Goal: Task Accomplishment & Management: Manage account settings

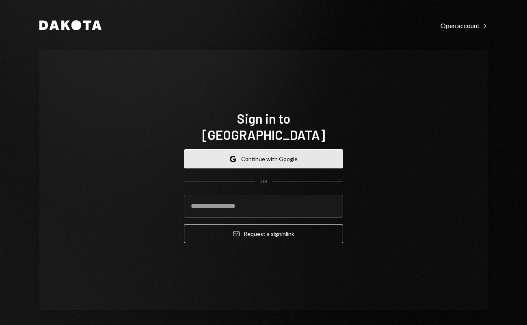
click at [289, 149] on button "Google Continue with Google" at bounding box center [263, 158] width 159 height 19
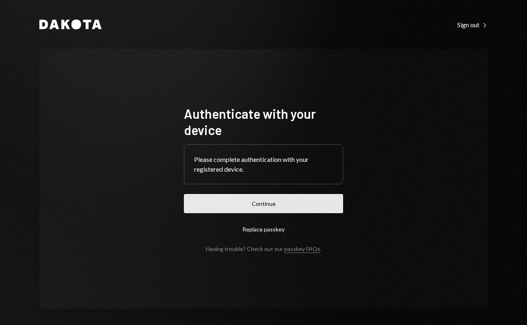
click at [294, 213] on form "Authenticate with your device Please complete authentication with your register…" at bounding box center [263, 178] width 159 height 147
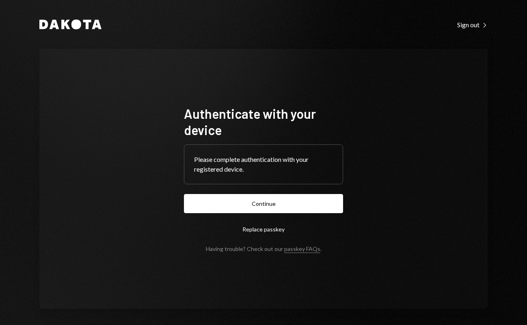
click at [300, 204] on button "Continue" at bounding box center [263, 203] width 159 height 19
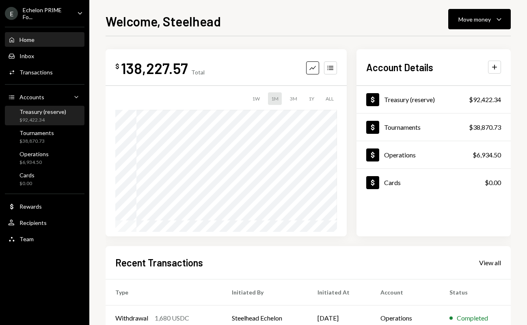
click at [56, 113] on div "Treasury (reserve)" at bounding box center [43, 111] width 47 height 7
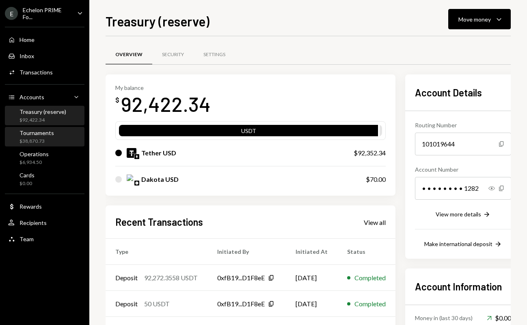
click at [47, 130] on div "Tournaments" at bounding box center [37, 132] width 35 height 7
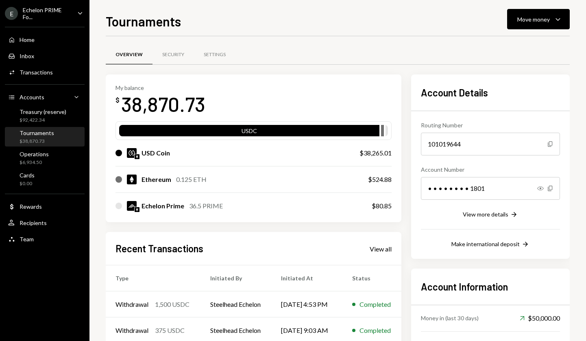
scroll to position [97, 0]
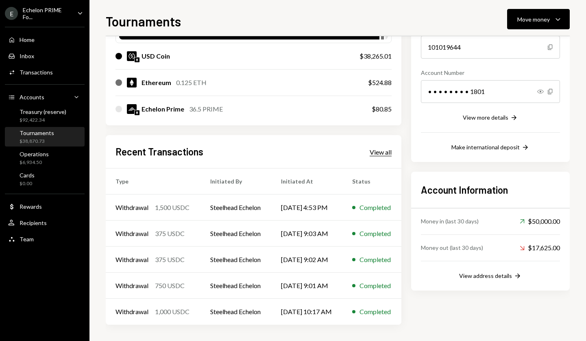
click at [389, 150] on div "View all" at bounding box center [380, 152] width 22 height 8
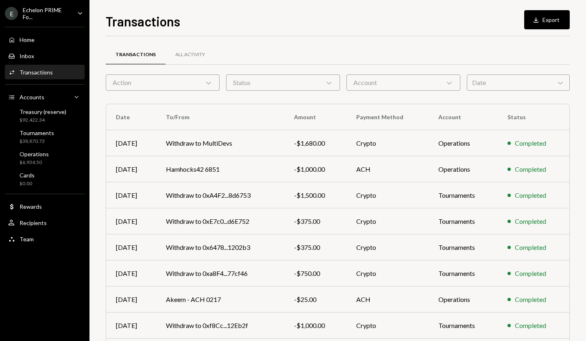
click at [406, 80] on div "Account Chevron Down" at bounding box center [403, 82] width 114 height 16
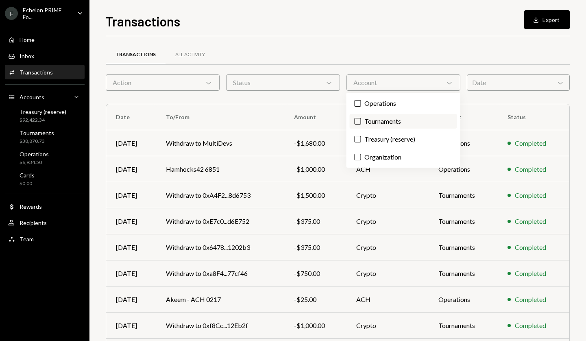
click at [371, 119] on label "Tournaments" at bounding box center [402, 121] width 107 height 15
click at [361, 119] on button "Tournaments" at bounding box center [357, 121] width 7 height 7
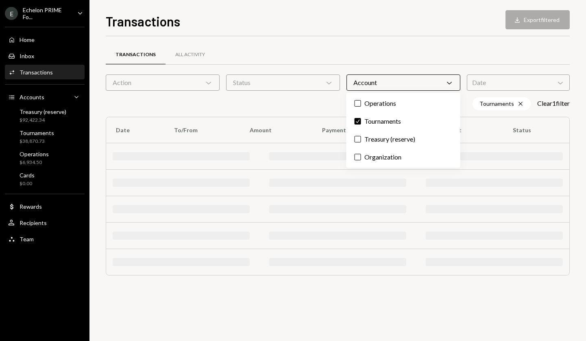
click at [284, 85] on div "Status Chevron Down" at bounding box center [283, 82] width 114 height 16
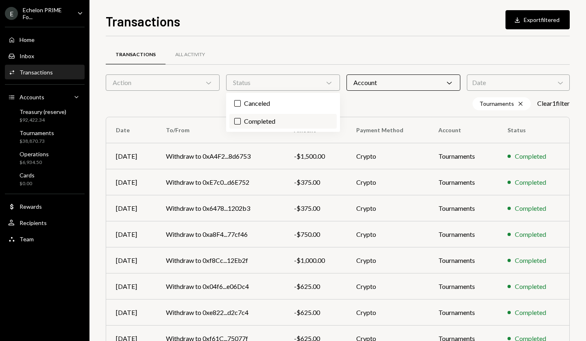
click at [247, 126] on label "Completed" at bounding box center [282, 121] width 107 height 15
click at [241, 124] on button "Completed" at bounding box center [237, 121] width 7 height 7
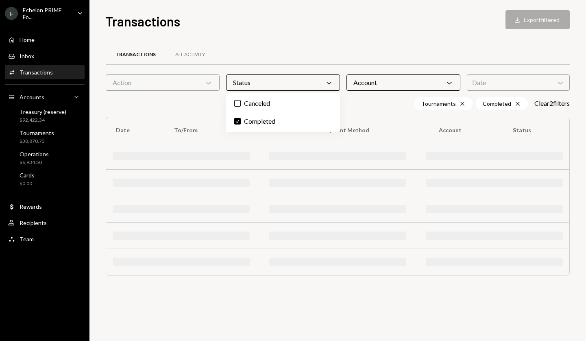
click at [198, 87] on div "Action Chevron Down" at bounding box center [163, 82] width 114 height 16
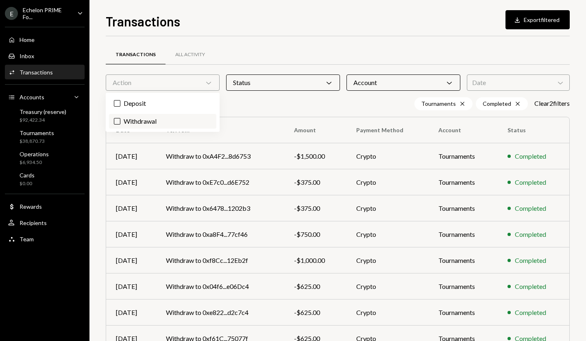
click at [150, 121] on label "Withdrawal" at bounding box center [162, 121] width 107 height 15
click at [120, 121] on button "Withdrawal" at bounding box center [117, 121] width 7 height 7
click at [188, 52] on div "All Activity" at bounding box center [190, 54] width 30 height 7
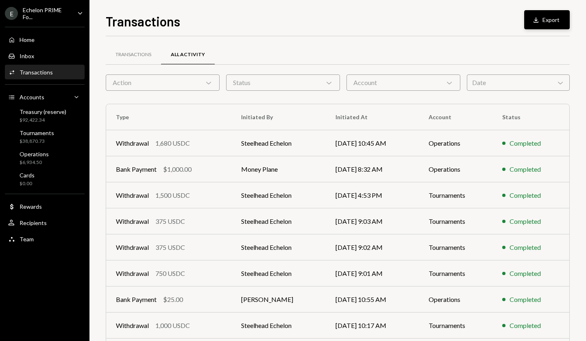
click at [527, 19] on button "Download Export" at bounding box center [547, 19] width 46 height 19
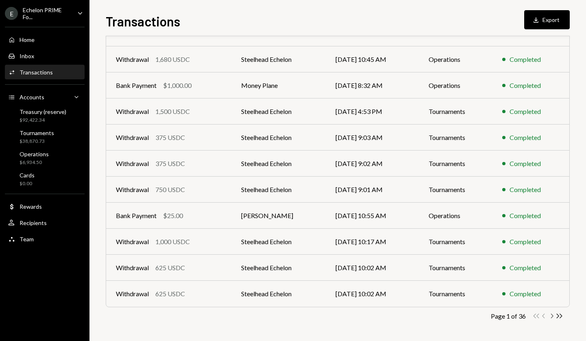
click at [527, 314] on icon "Chevron Right" at bounding box center [551, 316] width 8 height 8
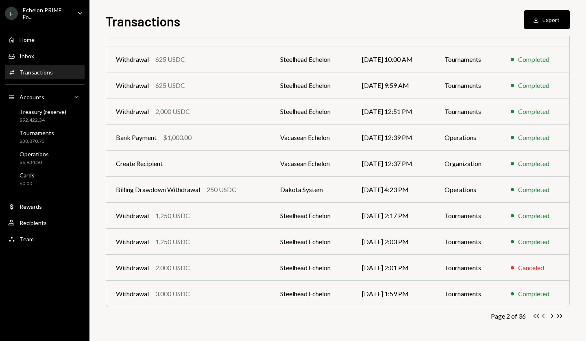
scroll to position [0, 0]
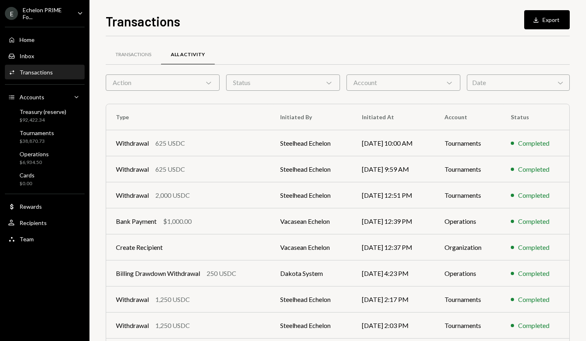
click at [170, 74] on form "Action Chevron Down Status Chevron Down Account Chevron Down Date Chevron Down" at bounding box center [338, 82] width 464 height 16
click at [170, 91] on div "Transactions All Activity Action Chevron Down Status Chevron Down Account Chevr…" at bounding box center [338, 236] width 464 height 375
click at [168, 82] on div "Action Chevron Down" at bounding box center [163, 82] width 114 height 16
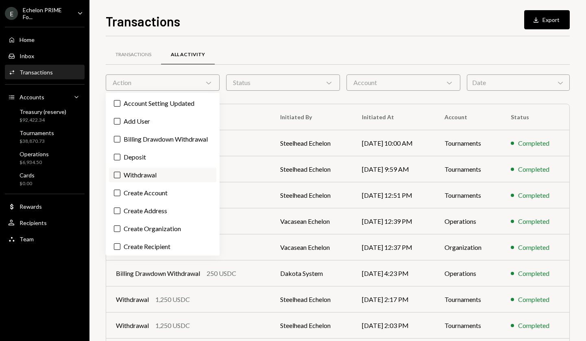
click at [180, 182] on label "Withdrawal" at bounding box center [162, 174] width 107 height 15
click at [120, 178] on button "Withdrawal" at bounding box center [117, 174] width 7 height 7
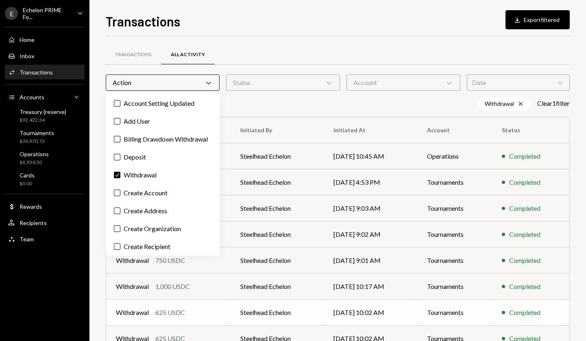
click at [286, 323] on td "Steelhead Echelon" at bounding box center [276, 312] width 93 height 26
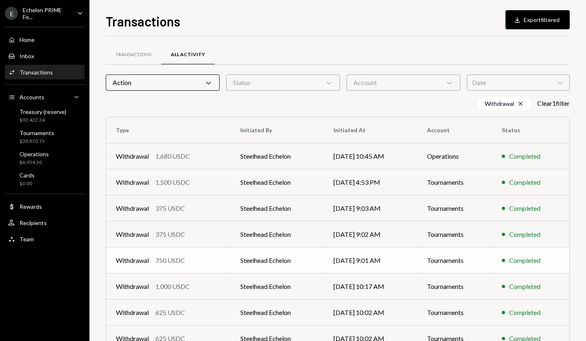
scroll to position [97, 0]
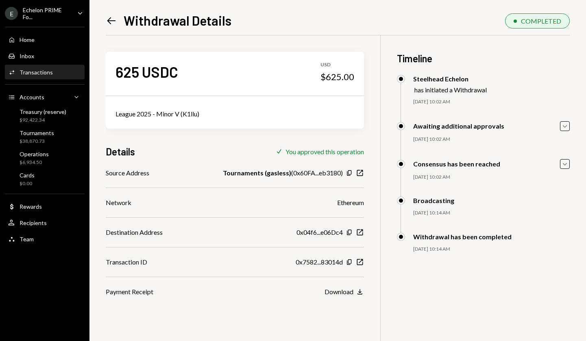
click at [105, 20] on div "Left Arrow Withdrawal Details COMPLETED 625 USDC USD $625.00 League 2025 - Mino…" at bounding box center [337, 170] width 496 height 341
click at [110, 20] on icon at bounding box center [111, 20] width 9 height 7
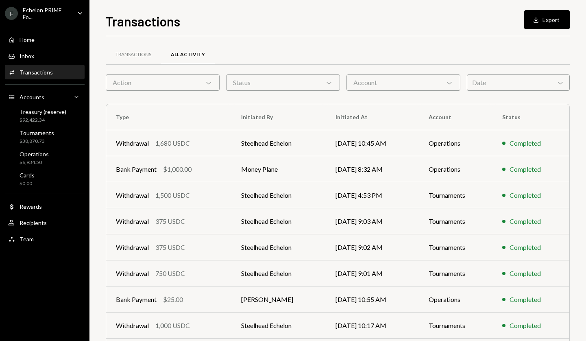
click at [191, 88] on div "Action Chevron Down" at bounding box center [163, 82] width 114 height 16
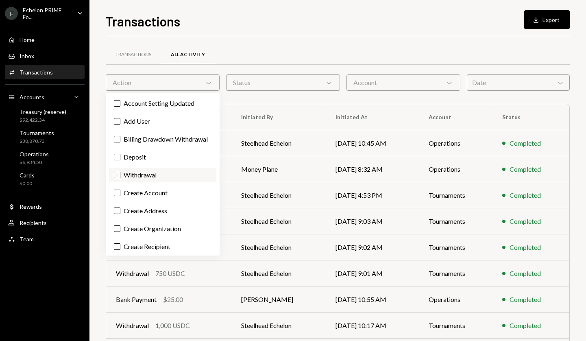
click at [182, 181] on label "Withdrawal" at bounding box center [162, 174] width 107 height 15
click at [120, 178] on button "Withdrawal" at bounding box center [117, 174] width 7 height 7
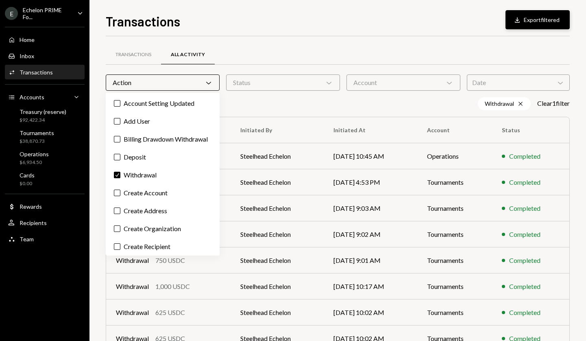
click at [527, 20] on button "Download Export filtered" at bounding box center [537, 19] width 64 height 19
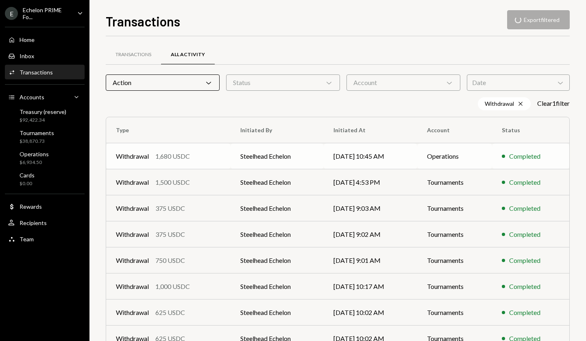
scroll to position [97, 0]
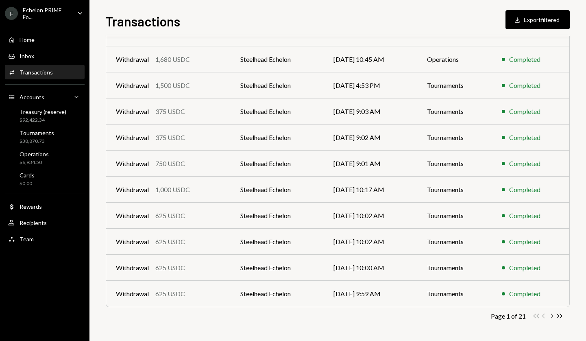
click at [527, 316] on icon "button" at bounding box center [552, 315] width 2 height 4
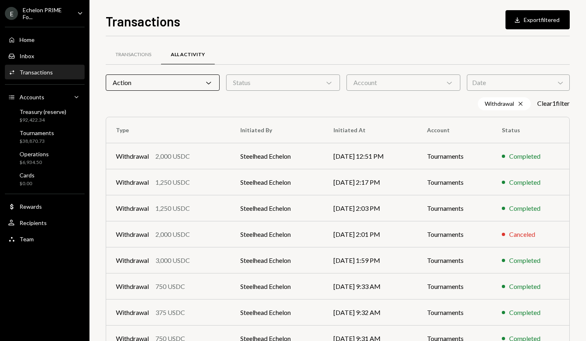
click at [291, 89] on div "Status Chevron Down" at bounding box center [283, 82] width 114 height 16
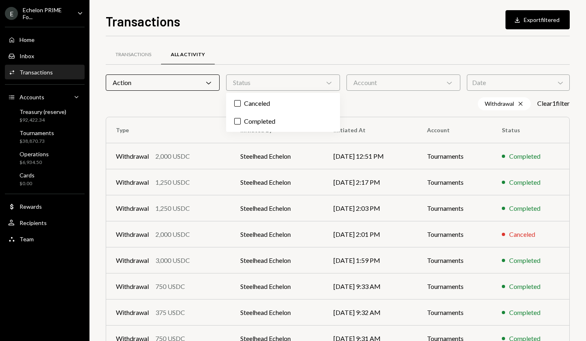
click at [366, 88] on div "Account Chevron Down" at bounding box center [403, 82] width 114 height 16
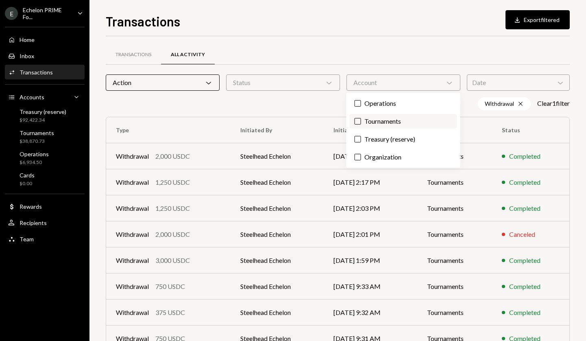
click at [380, 119] on label "Tournaments" at bounding box center [402, 121] width 107 height 15
click at [361, 119] on button "Tournaments" at bounding box center [357, 121] width 7 height 7
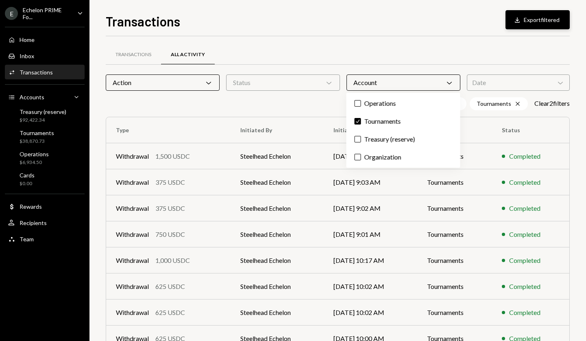
click at [540, 13] on button "Download Export filtered" at bounding box center [537, 19] width 64 height 19
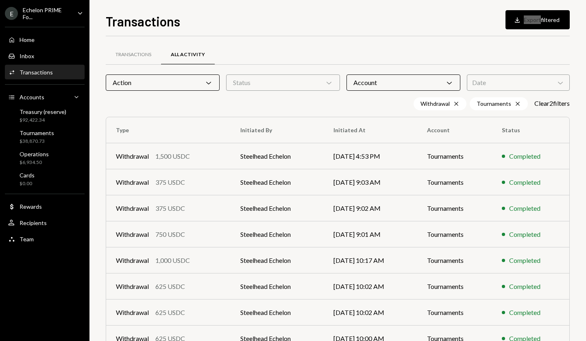
click at [446, 9] on div "Transactions Download Export filtered Transactions All Activity Action Chevron …" at bounding box center [337, 170] width 496 height 341
click at [127, 52] on div "Transactions" at bounding box center [133, 54] width 36 height 7
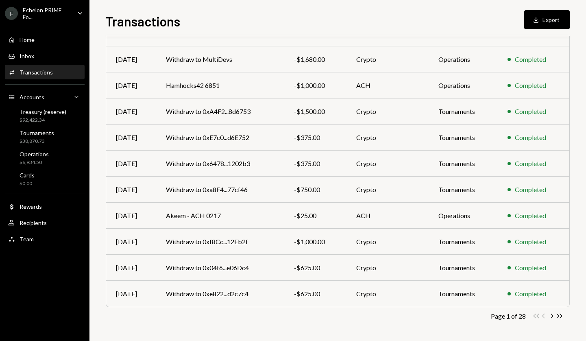
scroll to position [74, 0]
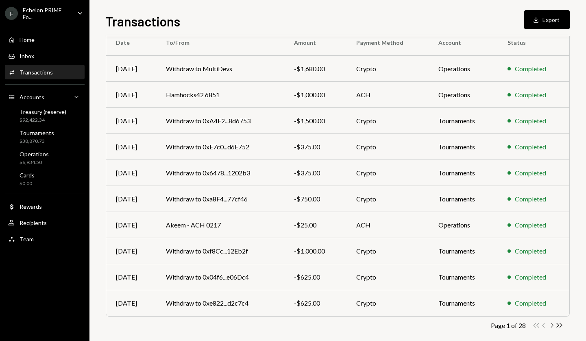
click at [554, 324] on icon "Chevron Right" at bounding box center [551, 325] width 8 height 8
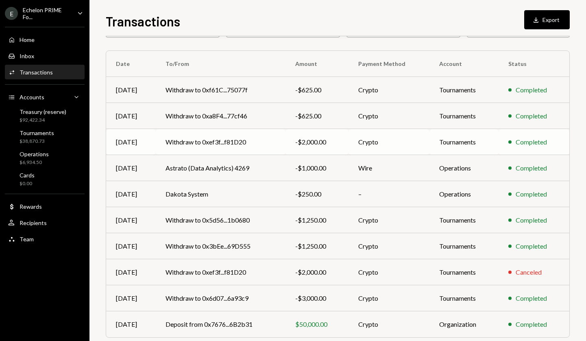
scroll to position [84, 0]
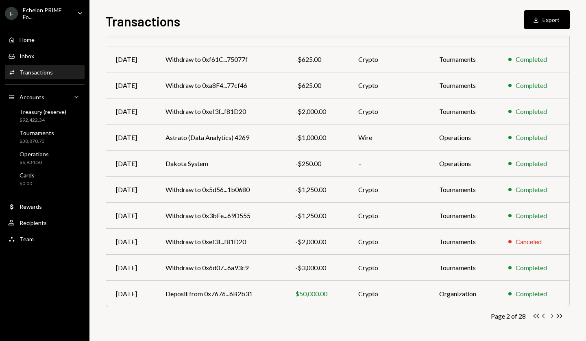
click at [552, 315] on icon "Chevron Right" at bounding box center [551, 316] width 8 height 8
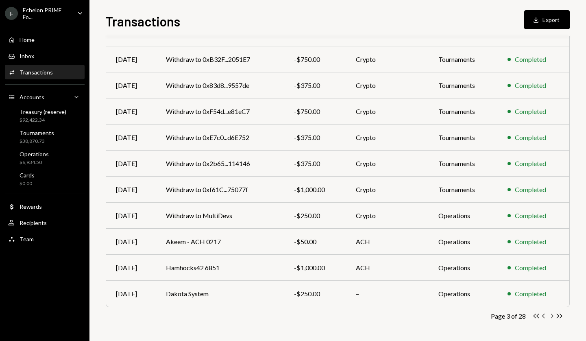
click at [551, 317] on icon "button" at bounding box center [552, 315] width 2 height 4
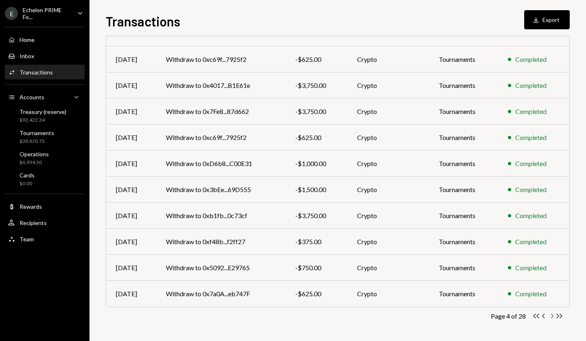
click at [552, 315] on icon "Chevron Right" at bounding box center [551, 316] width 8 height 8
click at [349, 128] on td "Crypto" at bounding box center [388, 137] width 82 height 26
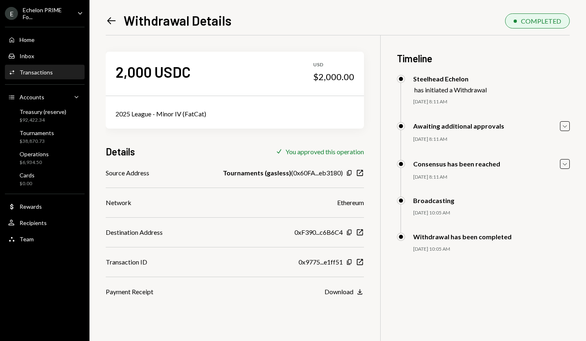
click at [120, 17] on div "Left Arrow Withdrawal Details" at bounding box center [169, 20] width 126 height 16
click at [107, 17] on icon "Left Arrow" at bounding box center [111, 20] width 11 height 11
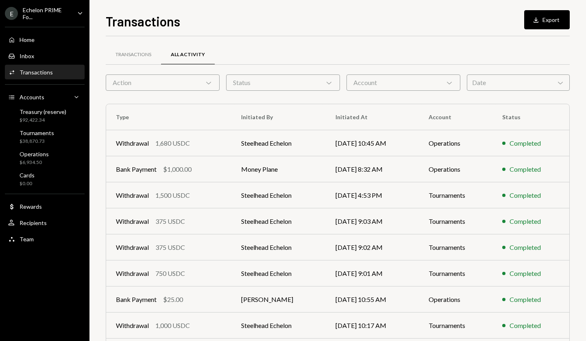
click at [44, 72] on div "Transactions" at bounding box center [36, 72] width 33 height 7
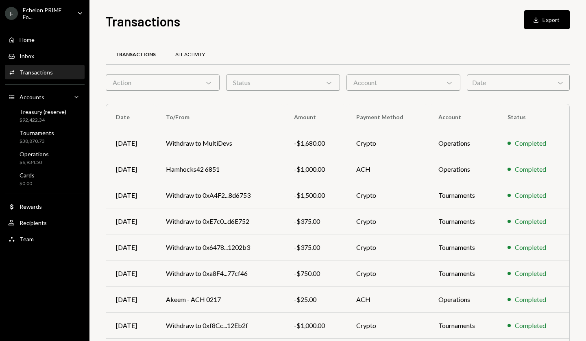
click at [193, 52] on div "All Activity" at bounding box center [190, 54] width 30 height 7
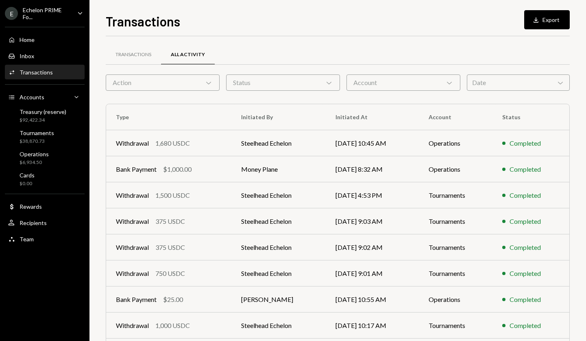
click at [188, 85] on div "Action Chevron Down" at bounding box center [163, 82] width 114 height 16
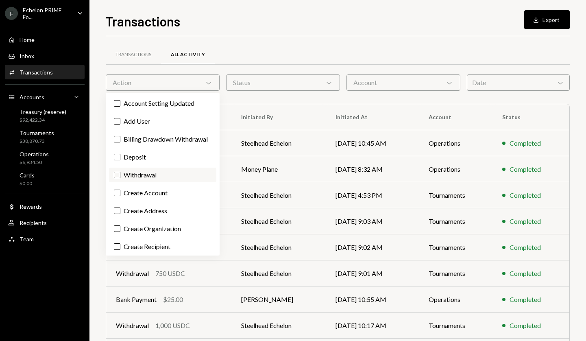
click at [174, 182] on label "Withdrawal" at bounding box center [162, 174] width 107 height 15
click at [120, 178] on button "Withdrawal" at bounding box center [117, 174] width 7 height 7
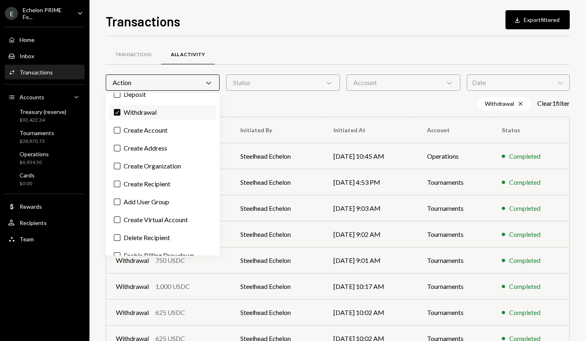
scroll to position [56, 0]
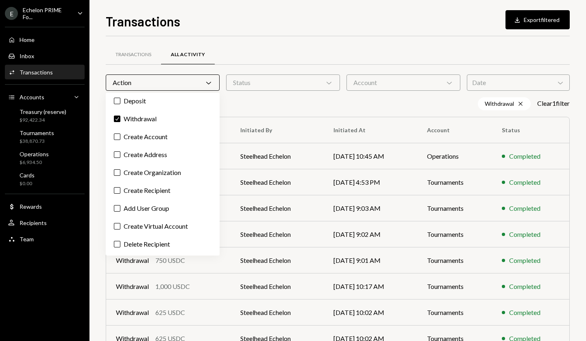
click at [352, 99] on div "Withdrawal Cross Clear 1 filter" at bounding box center [338, 103] width 464 height 13
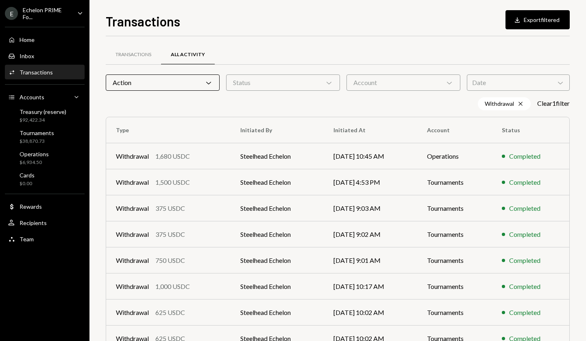
click at [510, 82] on div "Date Chevron Down" at bounding box center [517, 82] width 103 height 16
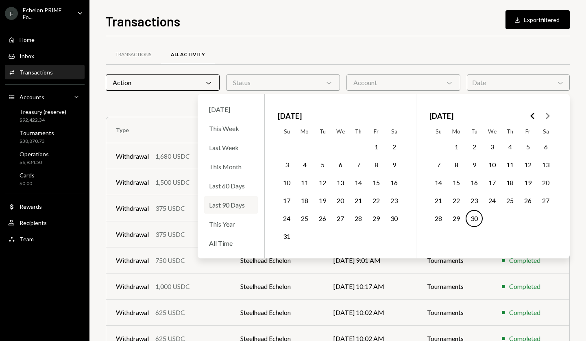
click at [237, 207] on div "Last 90 Days" at bounding box center [231, 204] width 54 height 17
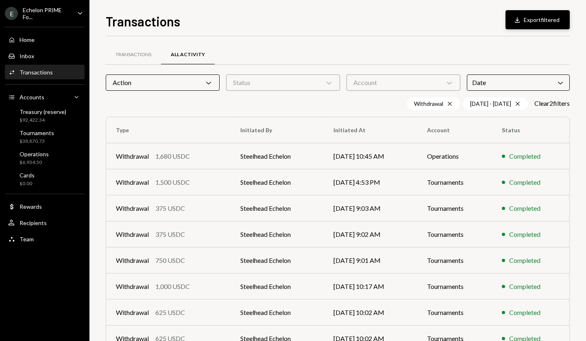
click at [536, 20] on button "Download Export filtered" at bounding box center [537, 19] width 64 height 19
click at [41, 135] on div "Tournaments" at bounding box center [37, 132] width 35 height 7
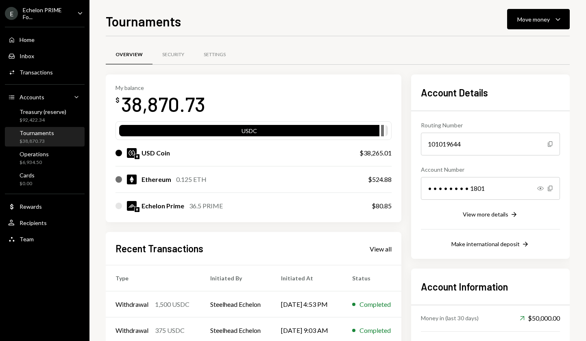
scroll to position [88, 0]
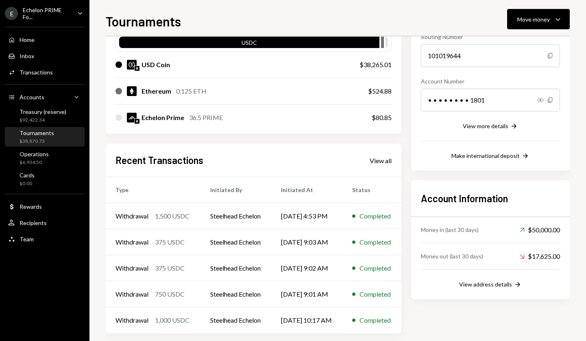
click at [384, 154] on div "Recent Transactions View all" at bounding box center [253, 159] width 276 height 13
click at [380, 160] on div "View all" at bounding box center [380, 160] width 22 height 8
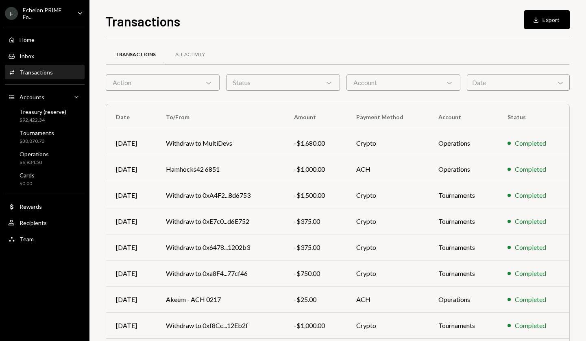
click at [193, 81] on div "Action Chevron Down" at bounding box center [163, 82] width 114 height 16
click at [273, 82] on div "Status Chevron Down" at bounding box center [283, 82] width 114 height 16
click at [269, 98] on label "Canceled" at bounding box center [282, 103] width 107 height 15
click at [241, 100] on button "Canceled" at bounding box center [237, 103] width 7 height 7
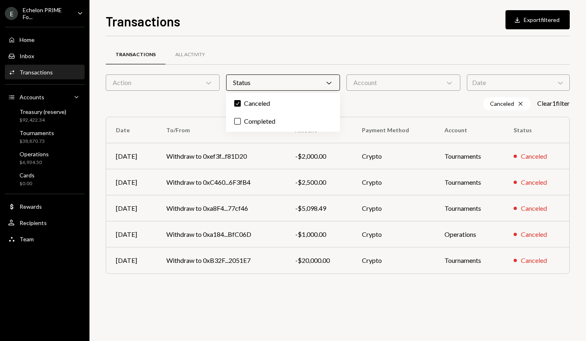
click at [280, 41] on div "Transactions All Activity Action Chevron Down Status Chevron Down Account Chevr…" at bounding box center [338, 163] width 464 height 254
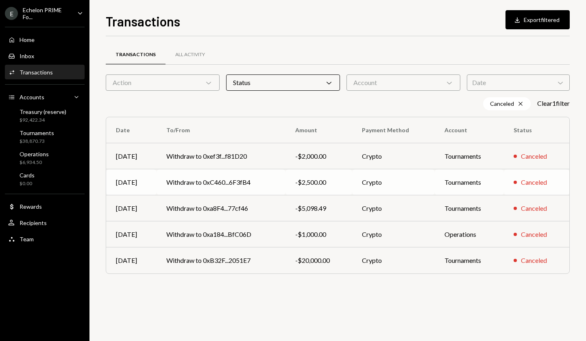
click at [316, 182] on div "-$2,500.00" at bounding box center [318, 182] width 47 height 10
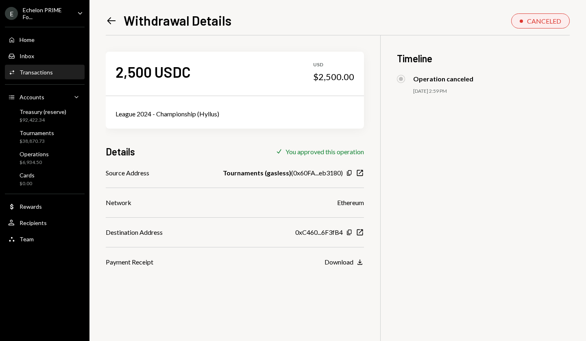
click at [111, 16] on icon "Left Arrow" at bounding box center [111, 20] width 11 height 11
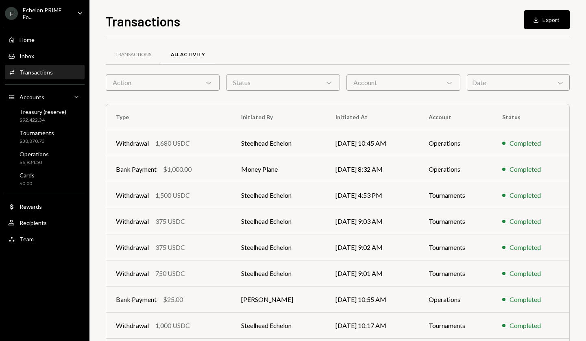
click at [260, 87] on div "Status Chevron Down" at bounding box center [283, 82] width 114 height 16
click at [262, 102] on label "Canceled" at bounding box center [282, 103] width 107 height 15
click at [241, 102] on button "Canceled" at bounding box center [237, 103] width 7 height 7
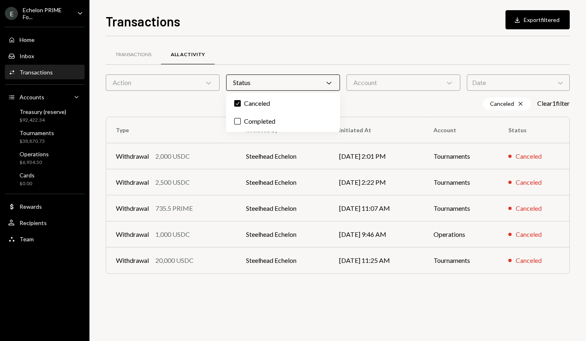
click at [303, 312] on div "Transactions All Activity Action Chevron Down Status Chevron Down Account Chevr…" at bounding box center [338, 188] width 464 height 304
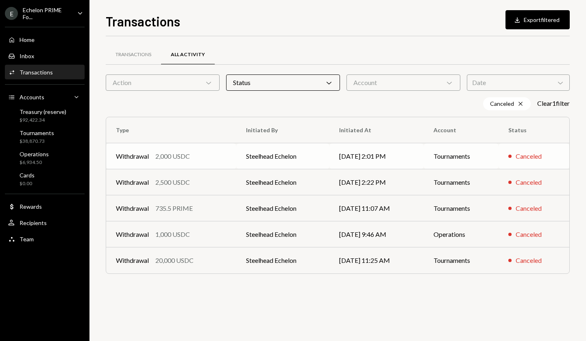
click at [136, 156] on div "Withdrawal" at bounding box center [132, 156] width 33 height 10
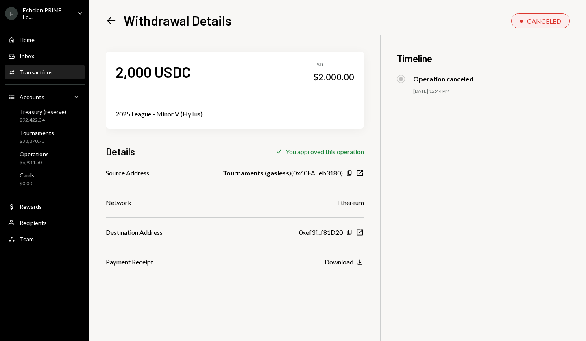
click at [109, 18] on icon "Left Arrow" at bounding box center [111, 20] width 11 height 11
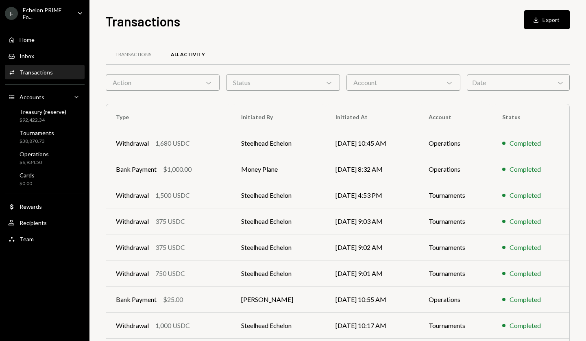
click at [270, 83] on div "Status Chevron Down" at bounding box center [283, 82] width 114 height 16
click at [263, 104] on label "Canceled" at bounding box center [282, 103] width 107 height 15
click at [241, 104] on button "Canceled" at bounding box center [237, 103] width 7 height 7
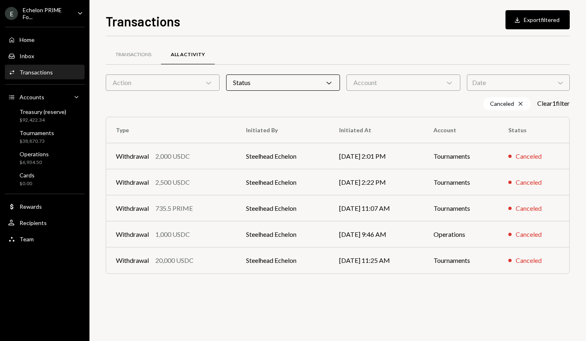
click at [327, 284] on div "Transactions All Activity Action Chevron Down Status Chevron Down Account Chevr…" at bounding box center [338, 169] width 464 height 241
click at [517, 102] on icon "Cross" at bounding box center [520, 103] width 7 height 7
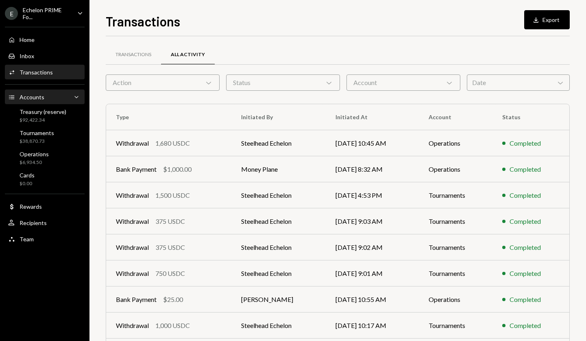
click at [52, 97] on div "Accounts Accounts Caret Down" at bounding box center [44, 97] width 73 height 9
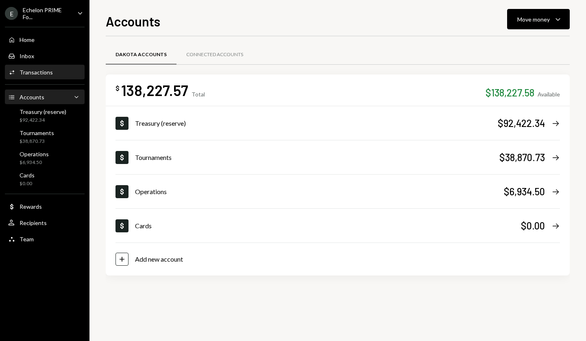
click at [26, 70] on div "Transactions" at bounding box center [36, 72] width 33 height 7
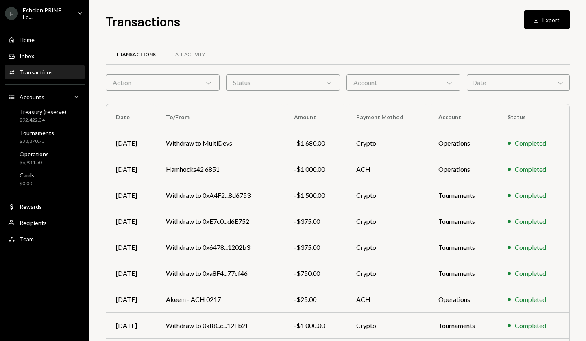
click at [290, 82] on div "Status Chevron Down" at bounding box center [283, 82] width 114 height 16
click at [267, 105] on label "Canceled" at bounding box center [282, 103] width 107 height 15
click at [241, 105] on button "Canceled" at bounding box center [237, 103] width 7 height 7
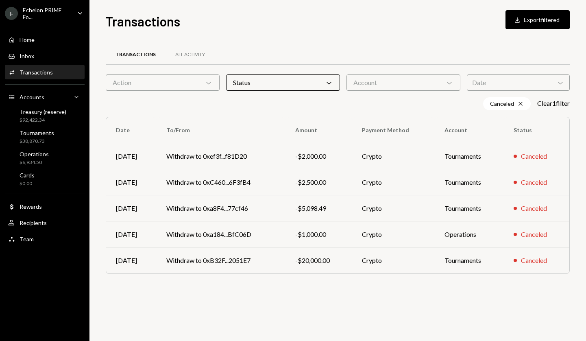
click at [264, 302] on div "Transactions All Activity Action Chevron Down Status Chevron Down Account Chevr…" at bounding box center [338, 188] width 464 height 304
click at [35, 138] on div "$38,870.73" at bounding box center [37, 141] width 35 height 7
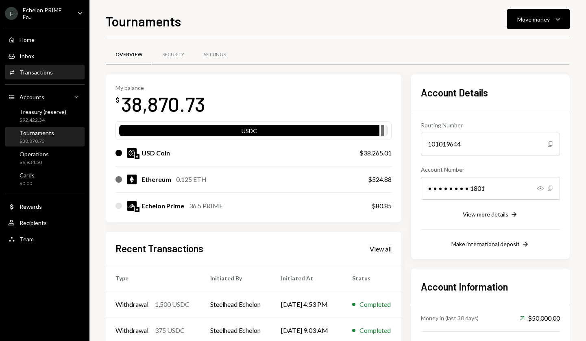
click at [52, 74] on div "Activities Transactions" at bounding box center [44, 72] width 73 height 7
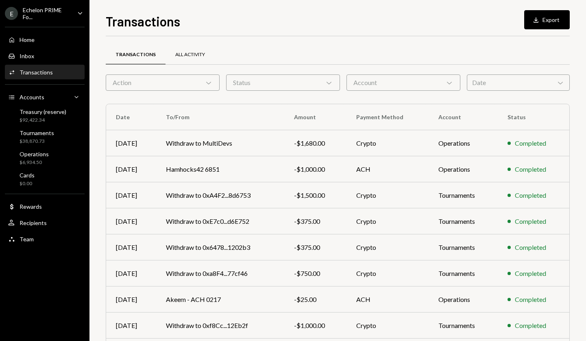
click at [199, 54] on div "All Activity" at bounding box center [190, 54] width 30 height 7
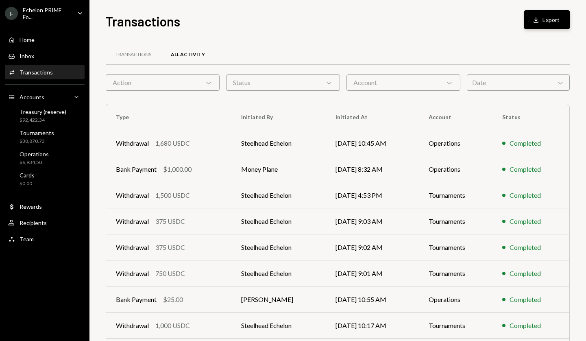
click at [535, 21] on icon "Download" at bounding box center [535, 20] width 8 height 8
click at [432, 27] on div "Transactions Download Export" at bounding box center [338, 20] width 464 height 18
